Goal: Information Seeking & Learning: Learn about a topic

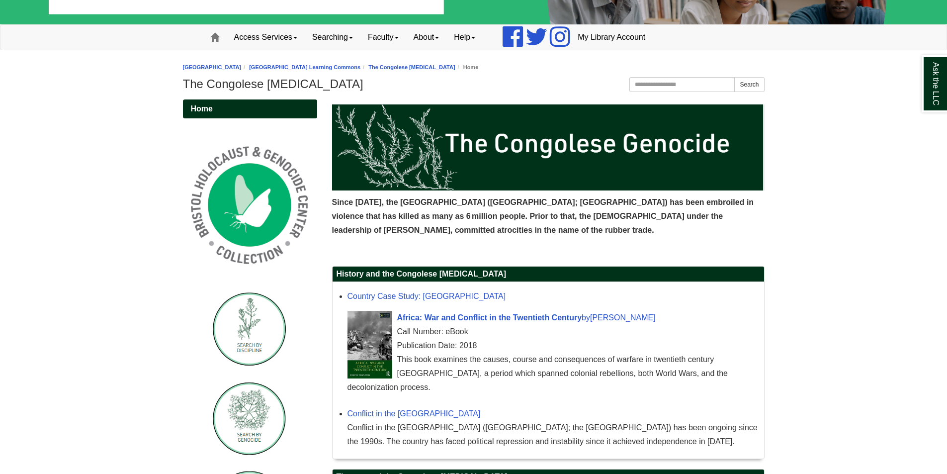
scroll to position [99, 0]
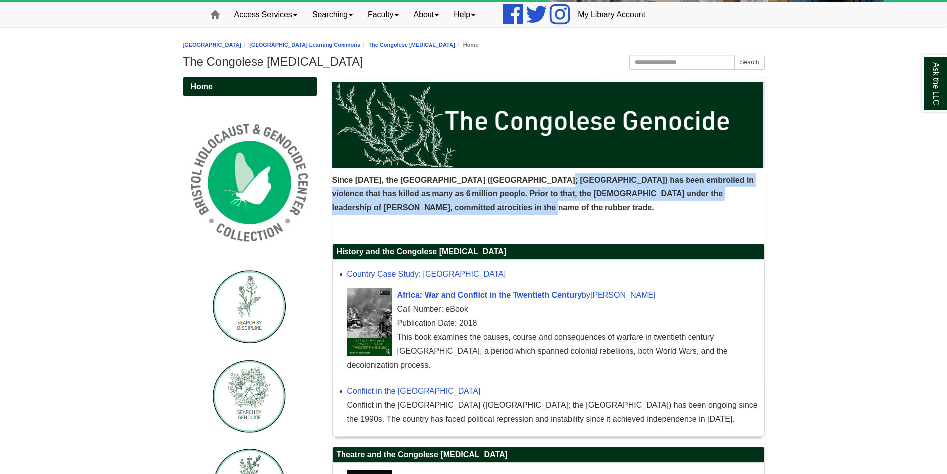
drag, startPoint x: 558, startPoint y: 175, endPoint x: 578, endPoint y: 202, distance: 33.7
click at [578, 202] on div "Since [DATE], the [GEOGRAPHIC_DATA] ([GEOGRAPHIC_DATA]; [GEOGRAPHIC_DATA]) has …" at bounding box center [548, 148] width 433 height 143
click at [578, 202] on p "Since [DATE], the [GEOGRAPHIC_DATA] ([GEOGRAPHIC_DATA]; [GEOGRAPHIC_DATA]) has …" at bounding box center [548, 194] width 433 height 42
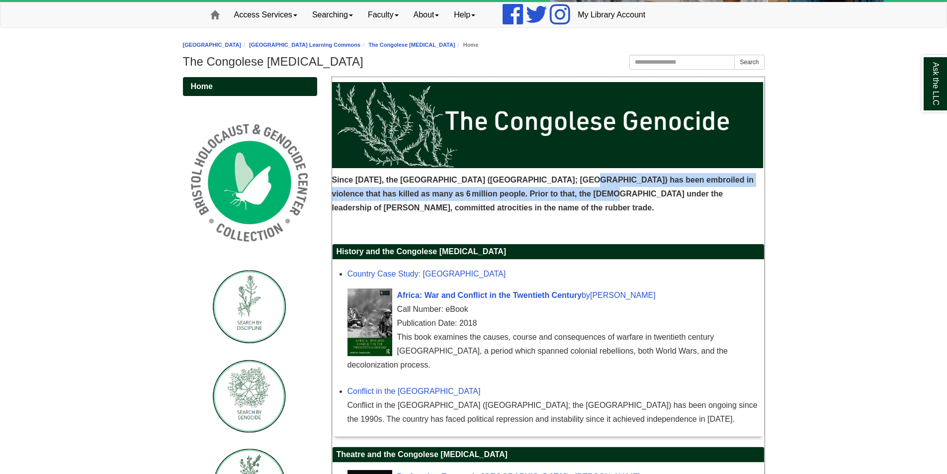
drag, startPoint x: 573, startPoint y: 178, endPoint x: 578, endPoint y: 201, distance: 23.9
click at [578, 201] on p "Since [DATE], the [GEOGRAPHIC_DATA] ([GEOGRAPHIC_DATA]; [GEOGRAPHIC_DATA]) has …" at bounding box center [548, 194] width 433 height 42
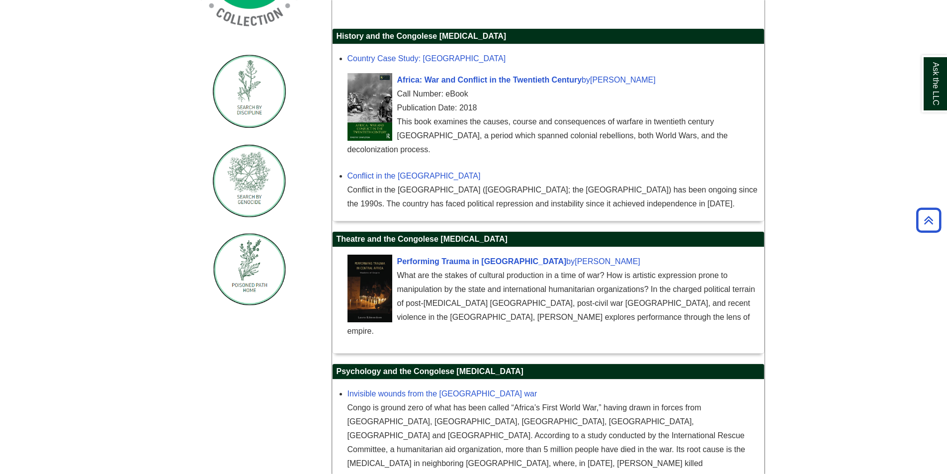
scroll to position [315, 0]
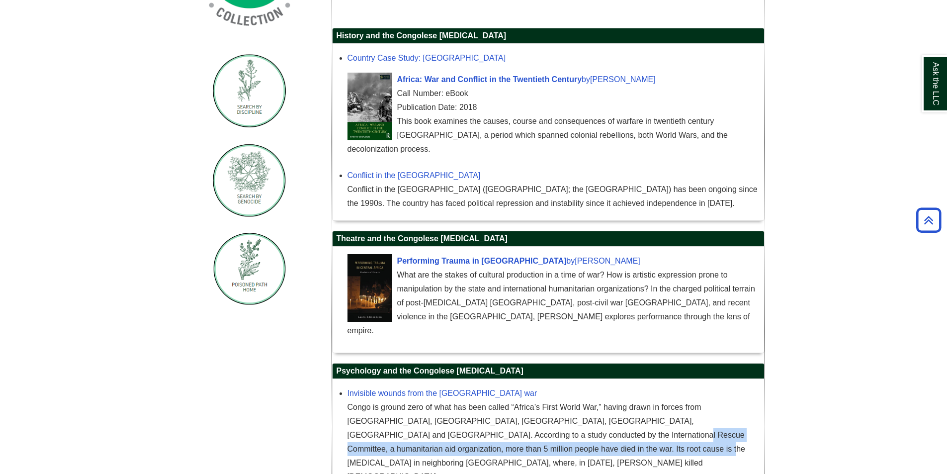
drag, startPoint x: 540, startPoint y: 409, endPoint x: 559, endPoint y: 424, distance: 24.9
click at [559, 424] on div "Congo is ground zero of what has been called “Africa’s First World War,” having…" at bounding box center [554, 442] width 412 height 84
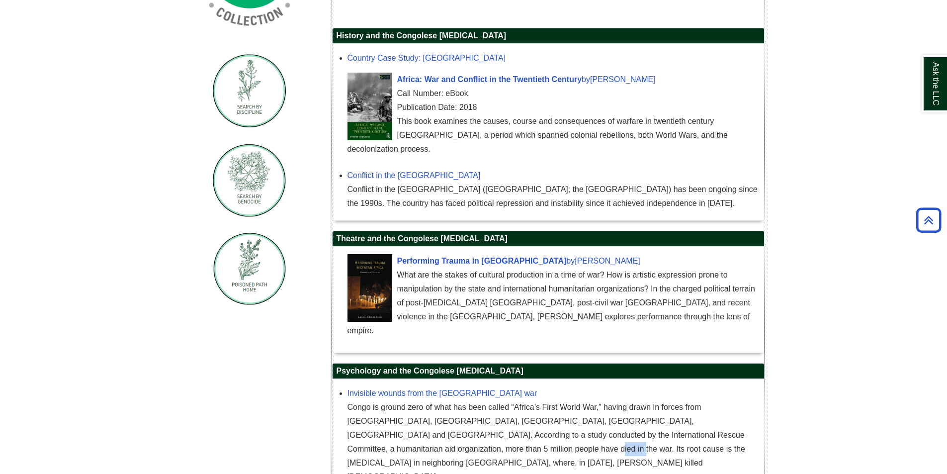
drag, startPoint x: 435, startPoint y: 420, endPoint x: 464, endPoint y: 426, distance: 30.5
click at [464, 426] on div "Congo is ground zero of what has been called “Africa’s First World War,” having…" at bounding box center [554, 442] width 412 height 84
click at [502, 419] on div "Congo is ground zero of what has been called “Africa’s First World War,” having…" at bounding box center [554, 442] width 412 height 84
drag, startPoint x: 525, startPoint y: 421, endPoint x: 546, endPoint y: 420, distance: 21.4
click at [546, 420] on div "Congo is ground zero of what has been called “Africa’s First World War,” having…" at bounding box center [554, 442] width 412 height 84
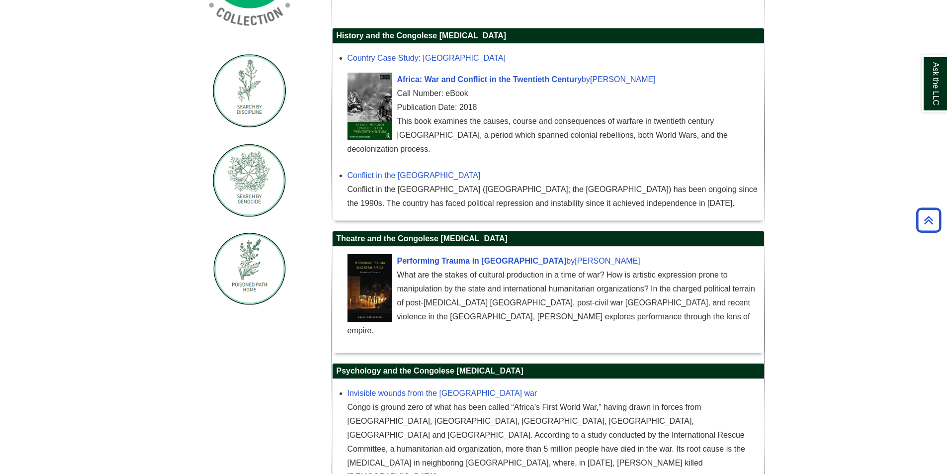
click at [572, 416] on div "Congo is ground zero of what has been called “Africa’s First World War,” having…" at bounding box center [554, 442] width 412 height 84
drag, startPoint x: 565, startPoint y: 420, endPoint x: 588, endPoint y: 420, distance: 22.9
click at [588, 420] on div "Congo is ground zero of what has been called “Africa’s First World War,” having…" at bounding box center [554, 442] width 412 height 84
copy div "Tutsis"
